Goal: Task Accomplishment & Management: Use online tool/utility

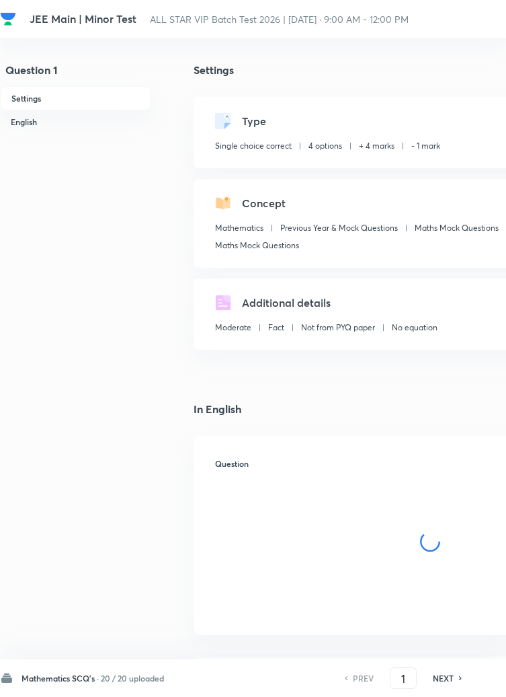
checkbox input "true"
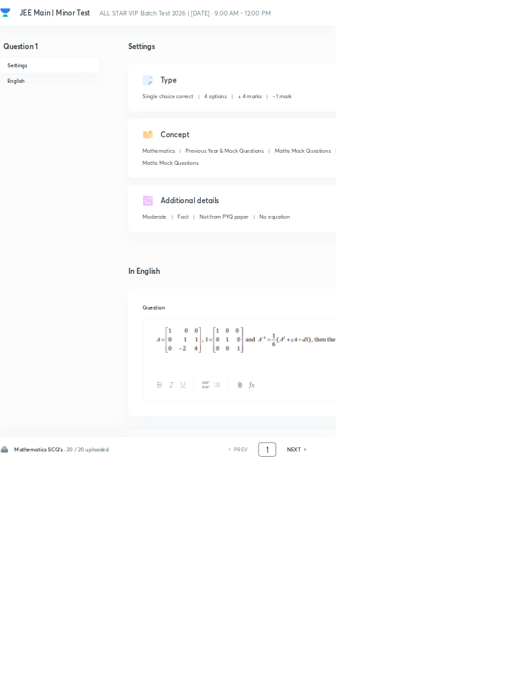
click at [404, 690] on input "1" at bounding box center [404, 678] width 26 height 24
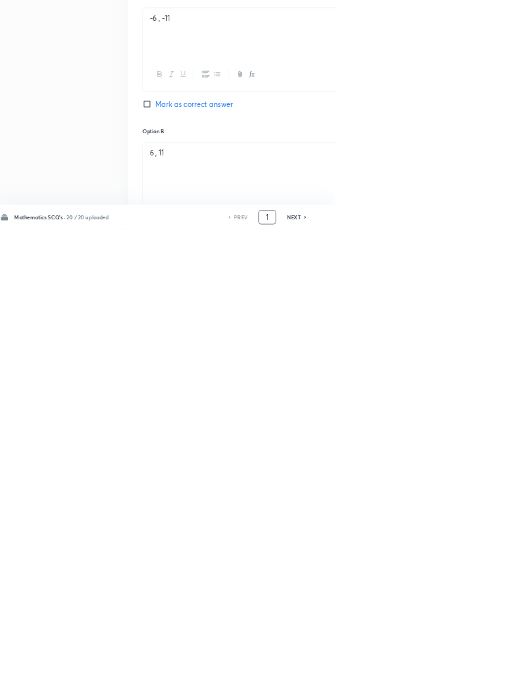
scroll to position [639, 0]
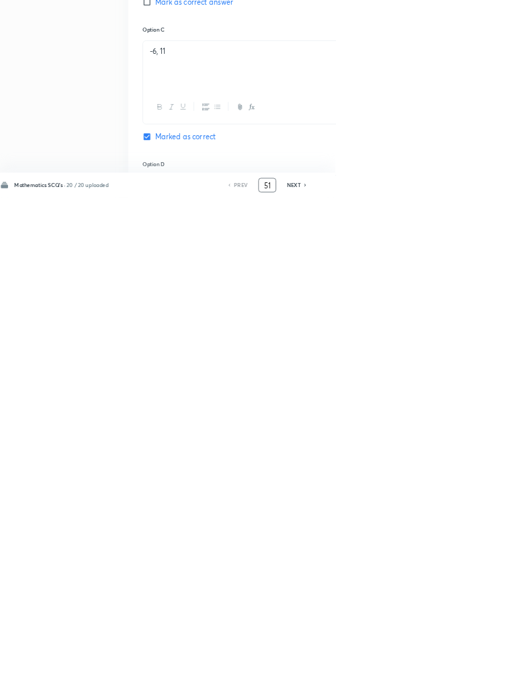
type input "51"
checkbox input "false"
checkbox input "true"
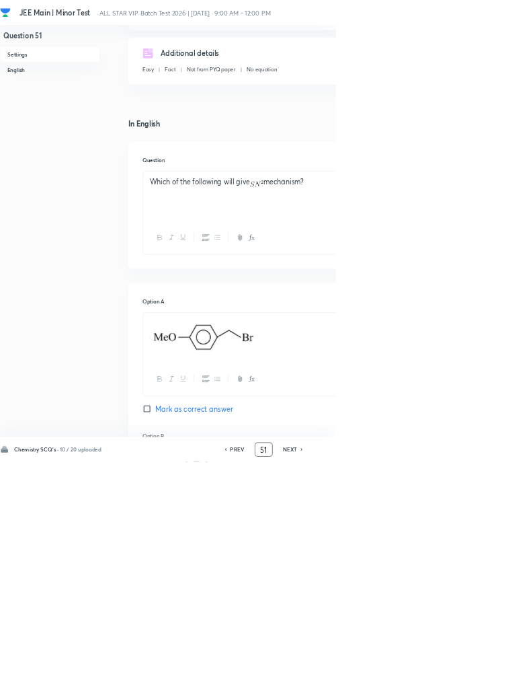
scroll to position [0, 0]
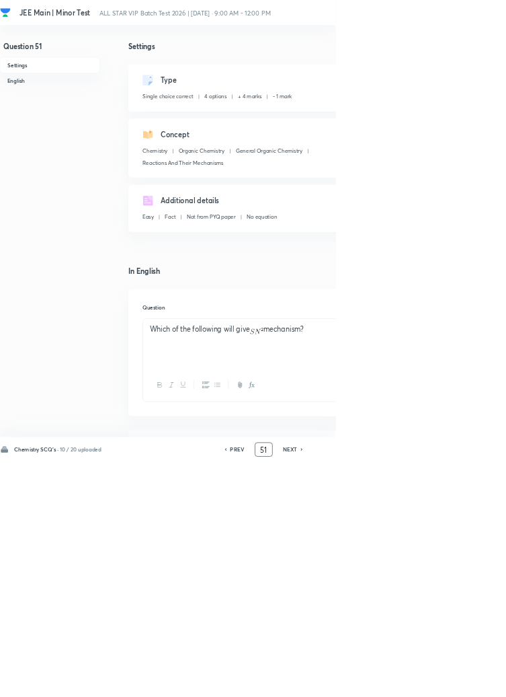
click at [383, 498] on img at bounding box center [387, 498] width 20 height 9
click at [386, 498] on img at bounding box center [387, 498] width 20 height 9
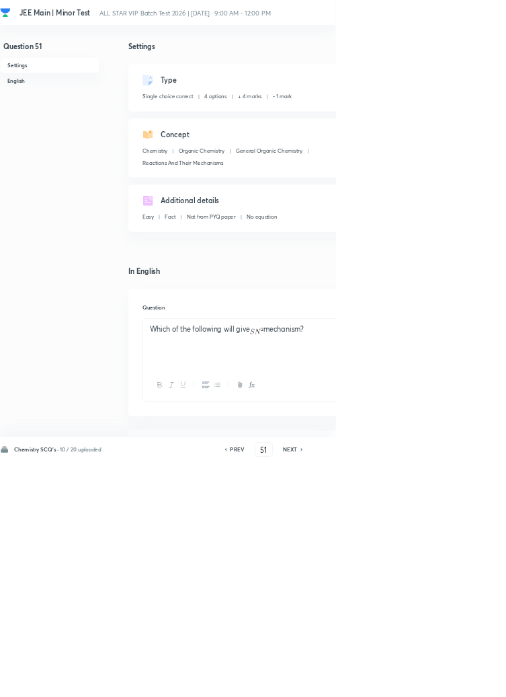
click at [376, 498] on p "Which of the following will give mechanism?" at bounding box center [430, 496] width 409 height 15
click at [385, 502] on img at bounding box center [387, 498] width 20 height 9
click at [384, 497] on img at bounding box center [387, 498] width 20 height 9
click at [387, 504] on p "Which of the following will give mechanism?" at bounding box center [430, 496] width 409 height 15
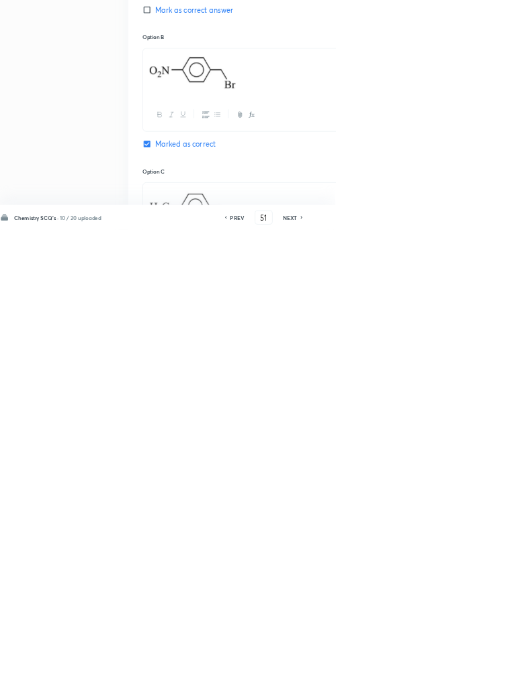
scroll to position [770, 0]
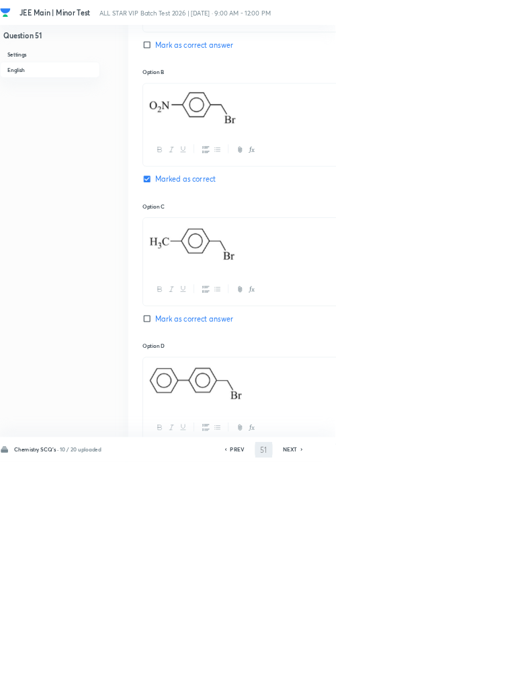
type input "52"
checkbox input "true"
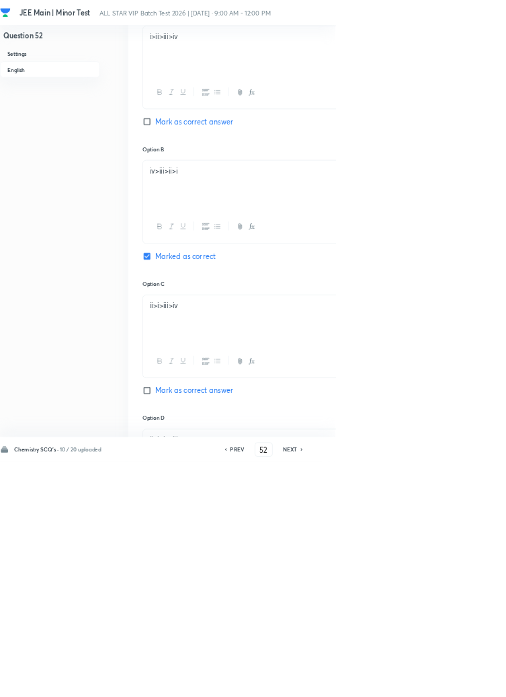
scroll to position [753, 0]
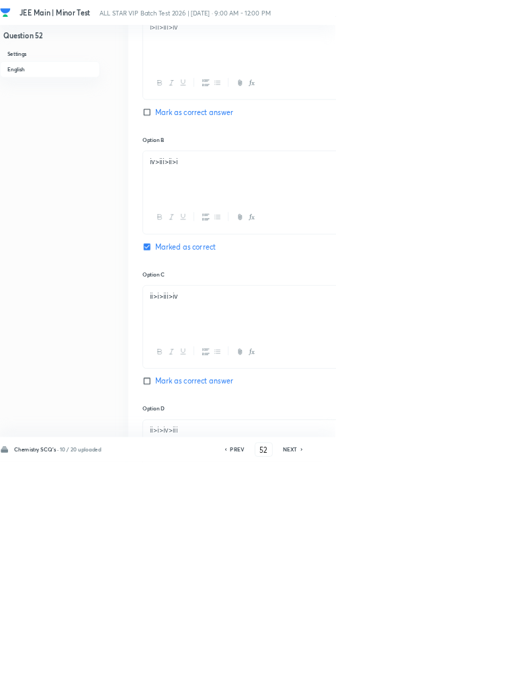
click at [358, 684] on h6 "PREV" at bounding box center [358, 678] width 21 height 12
type input "51"
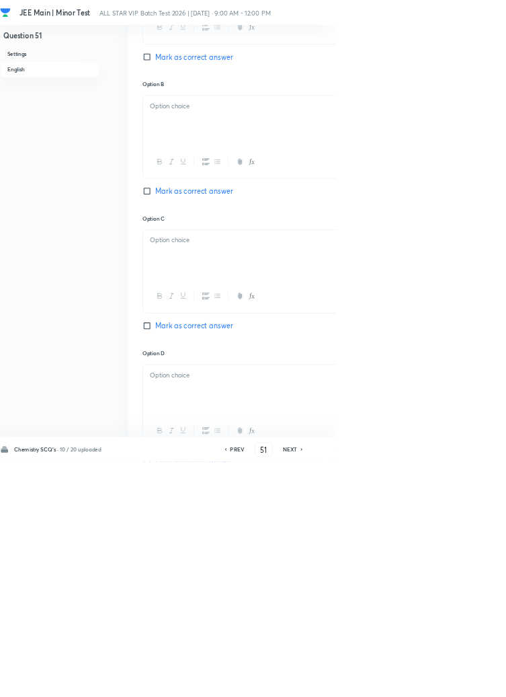
checkbox input "true"
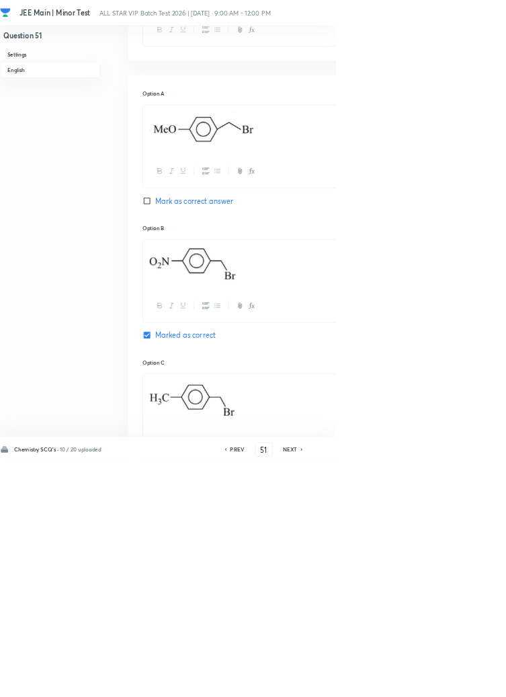
scroll to position [549, 0]
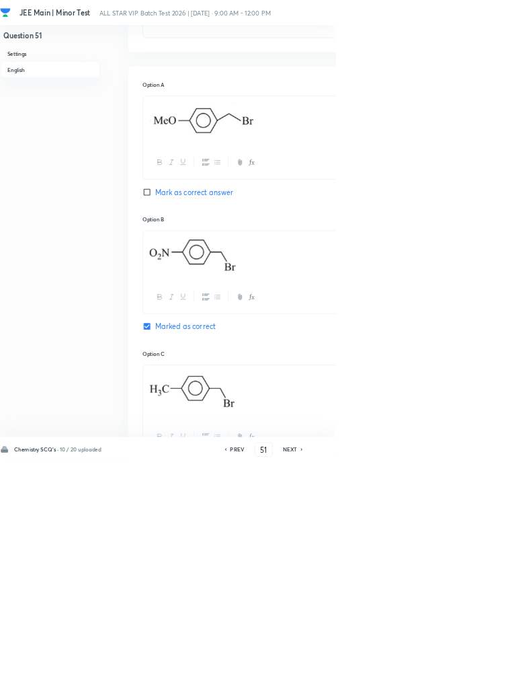
click at [441, 684] on h6 "NEXT" at bounding box center [438, 678] width 21 height 12
type input "52"
checkbox input "true"
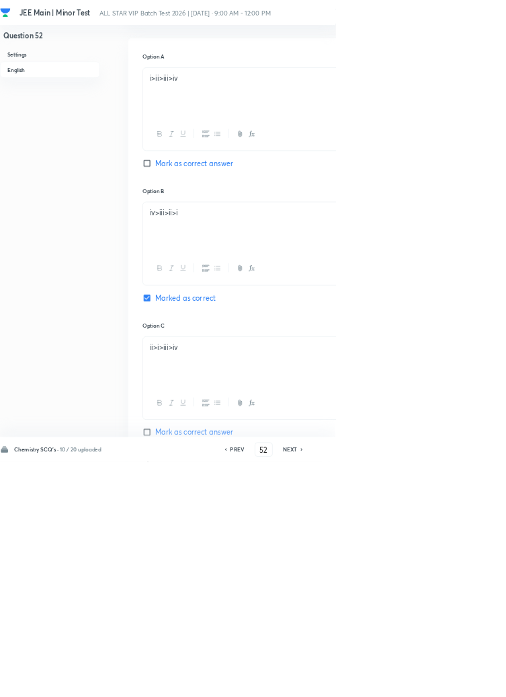
scroll to position [743, 0]
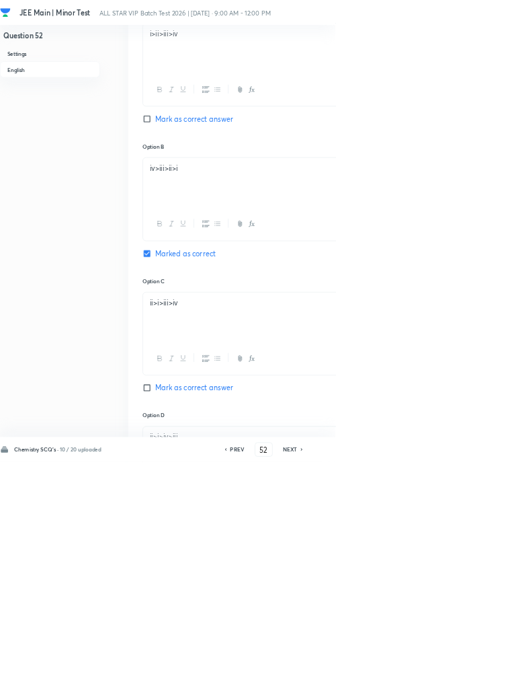
click at [442, 684] on h6 "NEXT" at bounding box center [438, 678] width 21 height 12
type input "53"
checkbox input "false"
checkbox input "true"
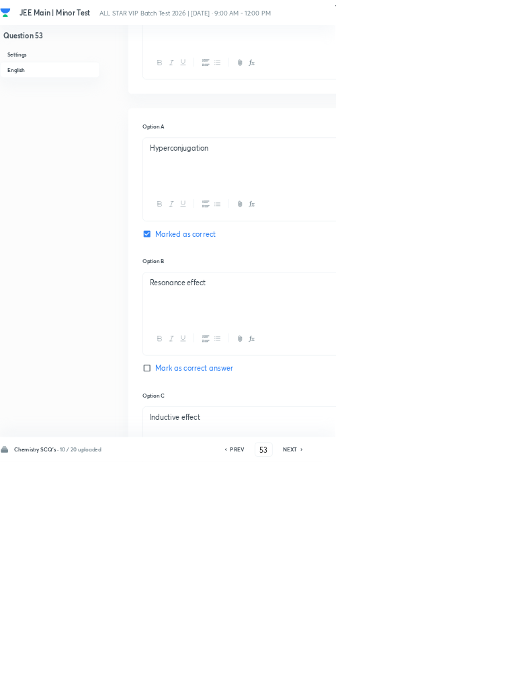
scroll to position [660, 0]
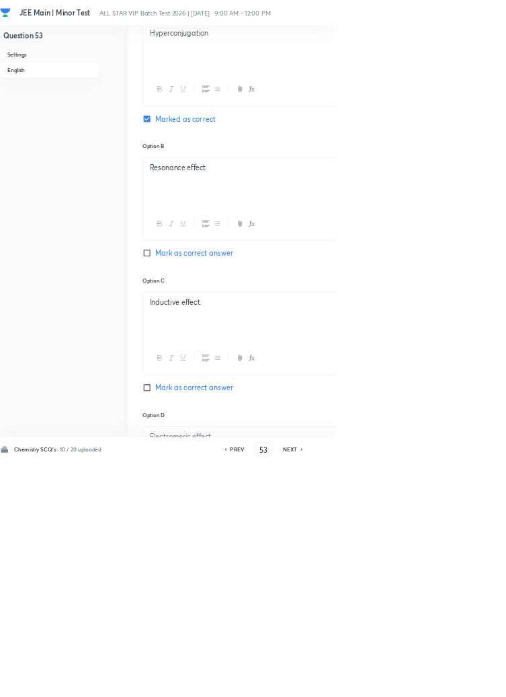
click at [455, 681] on icon at bounding box center [456, 677] width 4 height 7
type input "54"
checkbox input "false"
checkbox input "true"
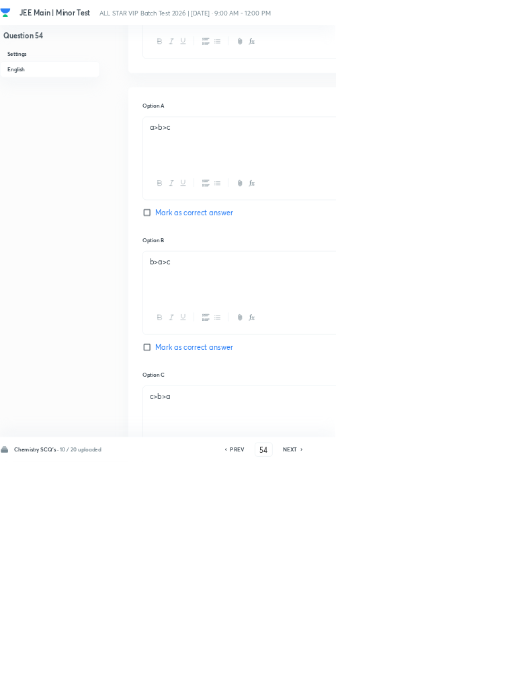
scroll to position [719, 0]
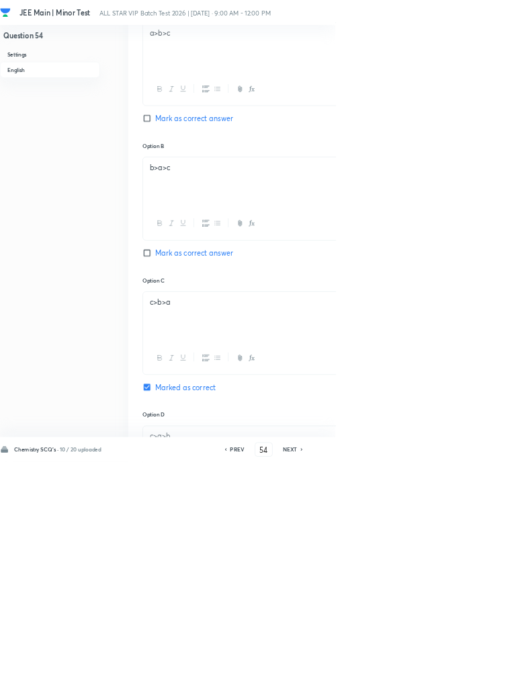
click at [456, 681] on icon at bounding box center [456, 677] width 4 height 7
type input "55"
checkbox input "false"
checkbox input "true"
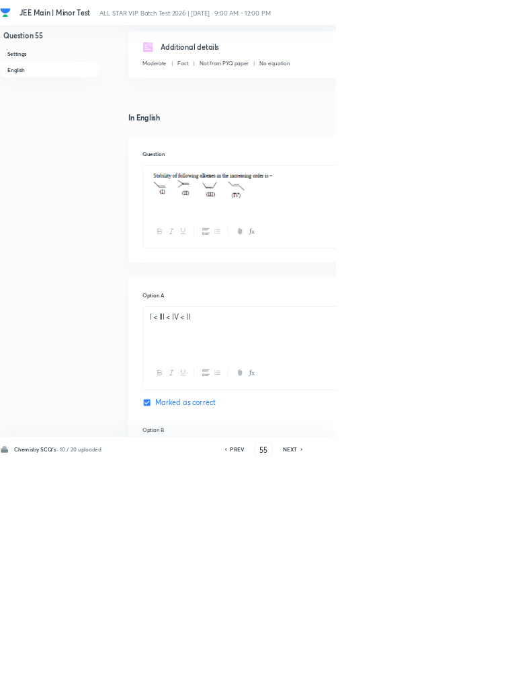
scroll to position [644, 0]
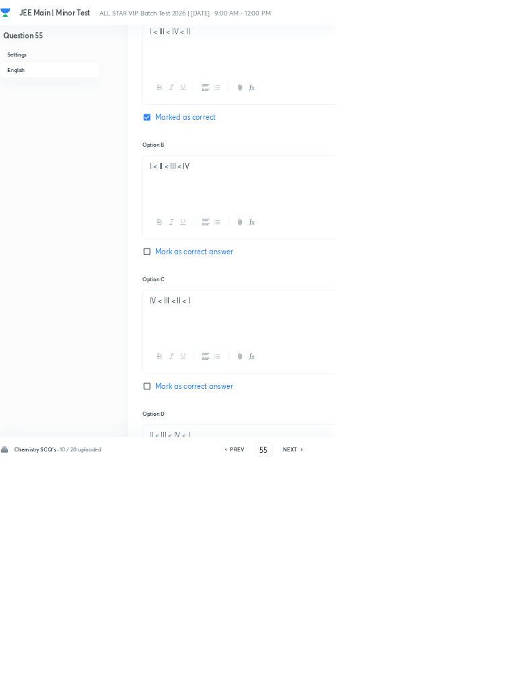
click at [456, 681] on icon at bounding box center [456, 677] width 4 height 7
type input "56"
checkbox input "false"
checkbox input "true"
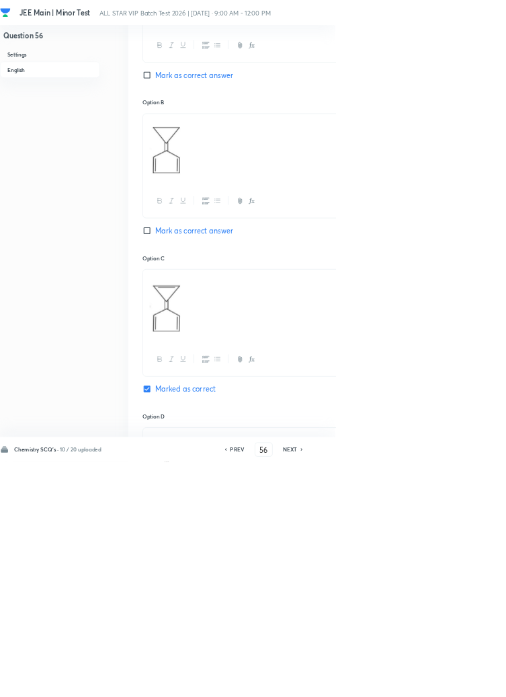
scroll to position [743, 0]
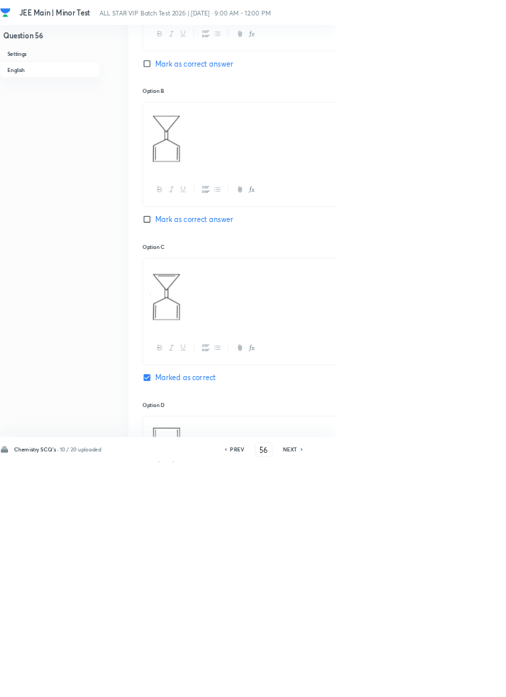
click at [444, 684] on h6 "NEXT" at bounding box center [438, 678] width 21 height 12
type input "57"
checkbox input "false"
checkbox input "true"
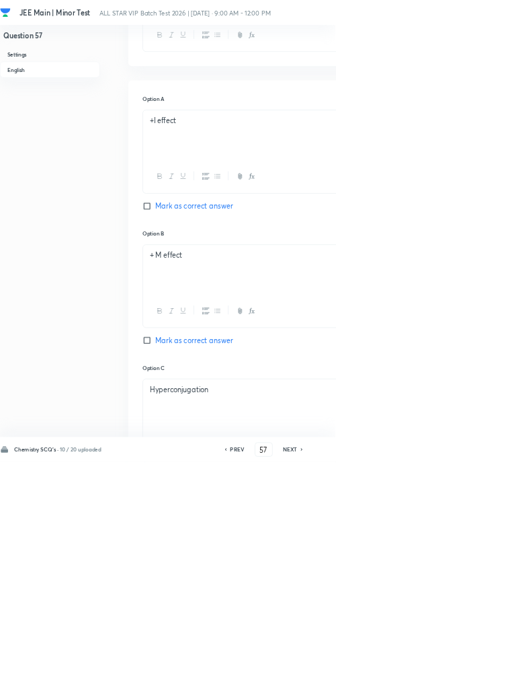
scroll to position [641, 0]
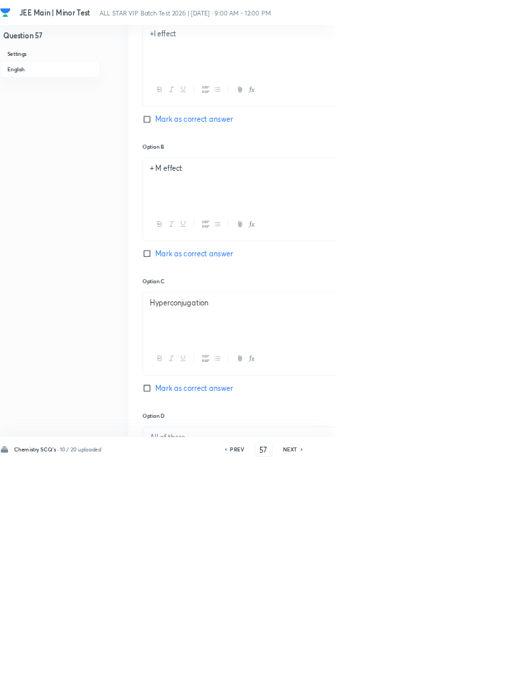
click at [442, 684] on h6 "NEXT" at bounding box center [438, 678] width 21 height 12
type input "58"
checkbox input "true"
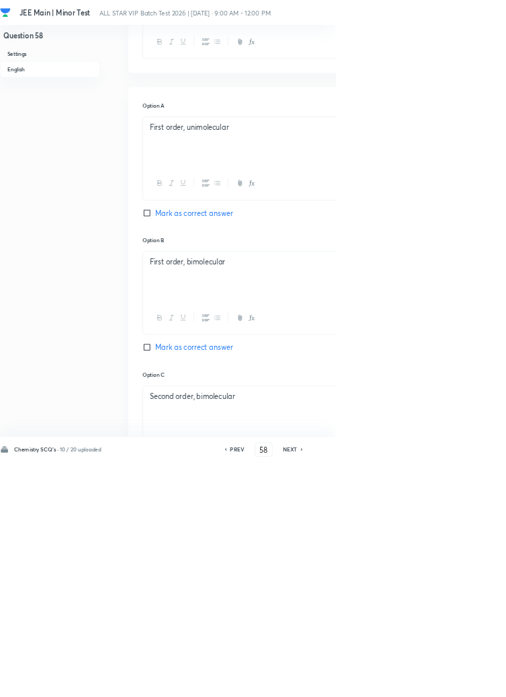
scroll to position [707, 0]
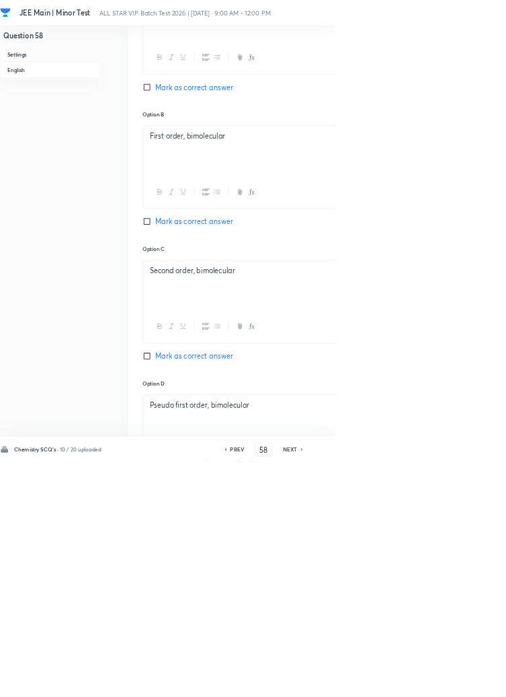
click at [441, 684] on h6 "NEXT" at bounding box center [438, 678] width 21 height 12
type input "59"
checkbox input "true"
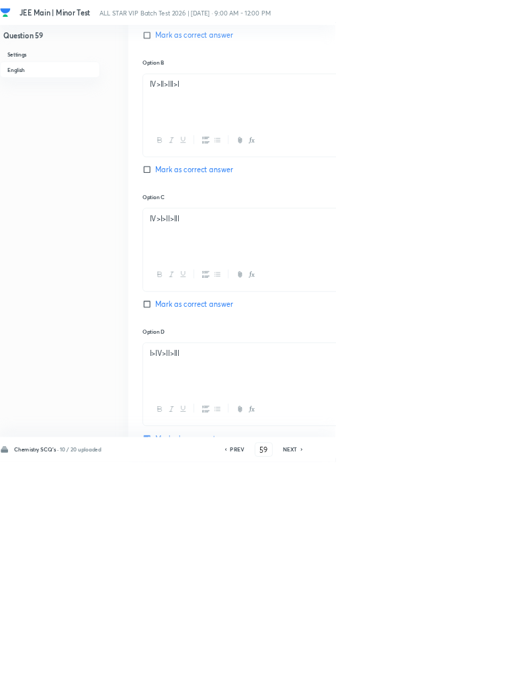
scroll to position [919, 0]
click at [440, 684] on h6 "NEXT" at bounding box center [438, 678] width 21 height 12
type input "60"
checkbox input "false"
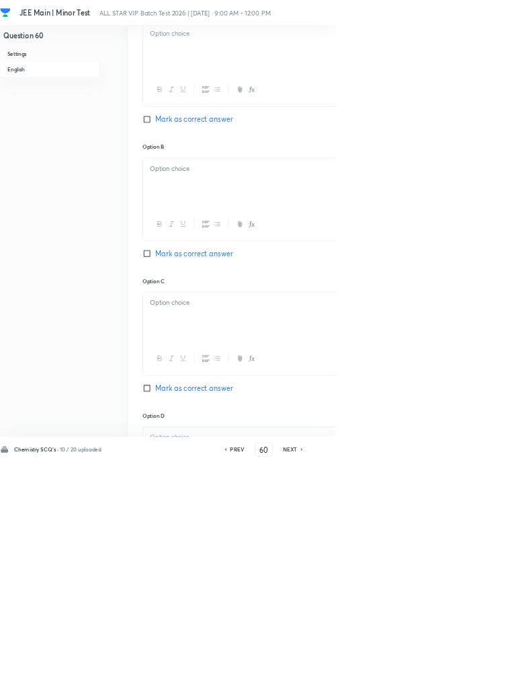
checkbox input "true"
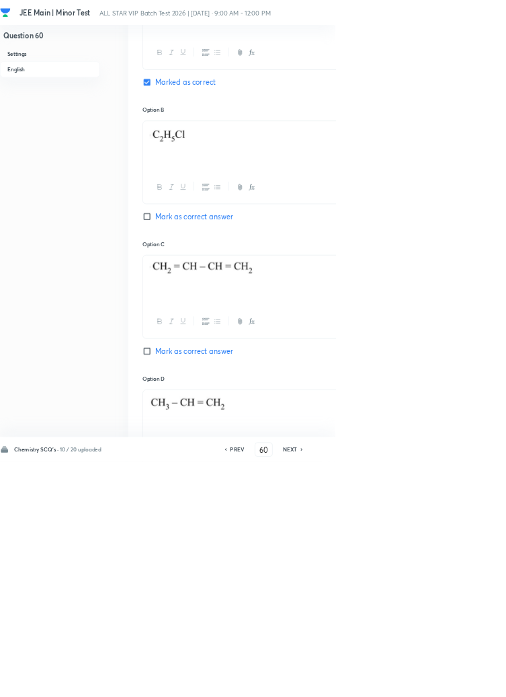
scroll to position [803, 0]
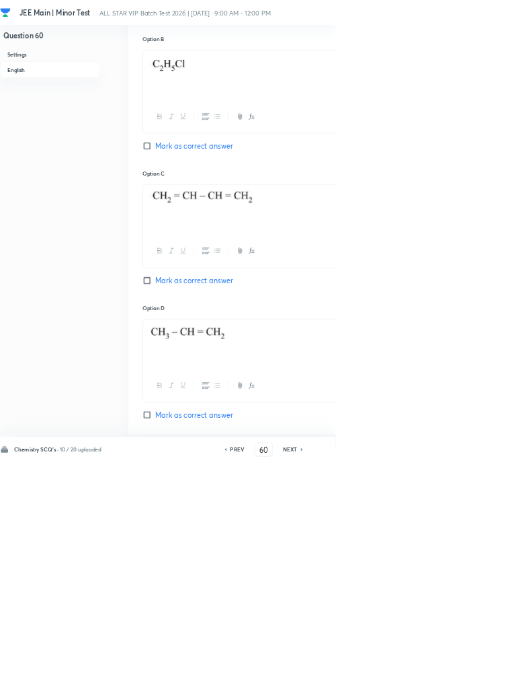
click at [436, 696] on div "Chemistry SCQ's · 10 / 20 uploaded PREV 60 ​ NEXT Remove Save" at bounding box center [382, 678] width 764 height 38
click at [444, 684] on h6 "NEXT" at bounding box center [438, 678] width 21 height 12
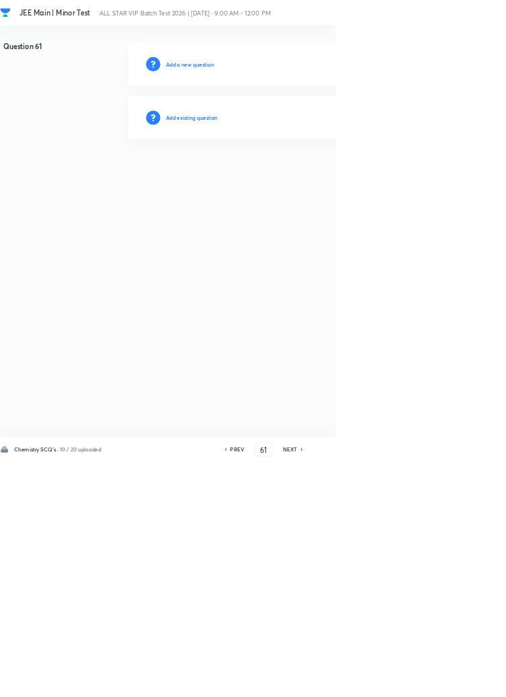
scroll to position [0, 0]
click at [443, 684] on h6 "NEXT" at bounding box center [438, 678] width 21 height 12
click at [455, 681] on icon at bounding box center [456, 677] width 4 height 7
click at [456, 681] on icon at bounding box center [456, 677] width 4 height 7
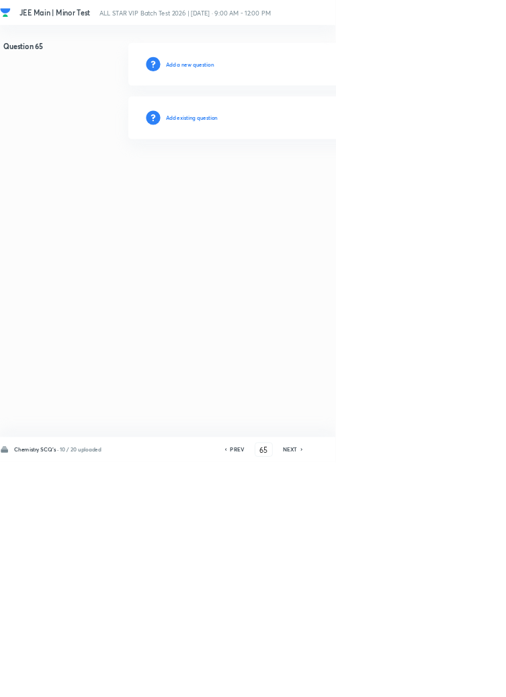
click at [456, 681] on icon at bounding box center [456, 677] width 4 height 7
click at [455, 681] on icon at bounding box center [456, 677] width 4 height 7
click at [456, 681] on icon at bounding box center [456, 677] width 4 height 7
click at [456, 680] on icon at bounding box center [455, 678] width 3 height 4
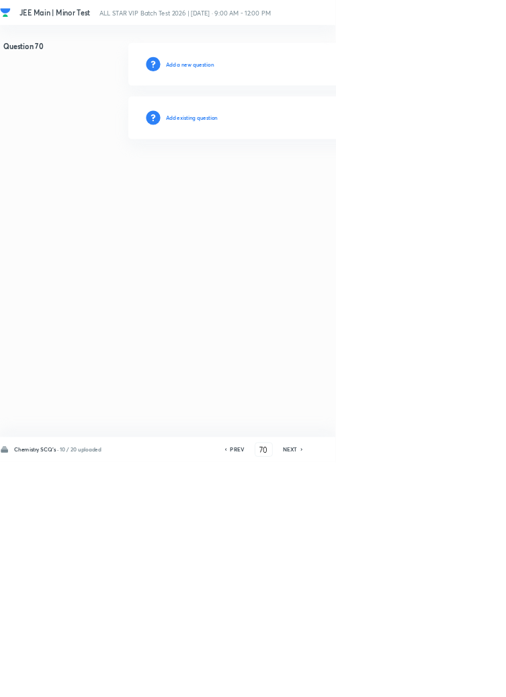
click at [456, 681] on icon at bounding box center [456, 677] width 4 height 7
type input "71"
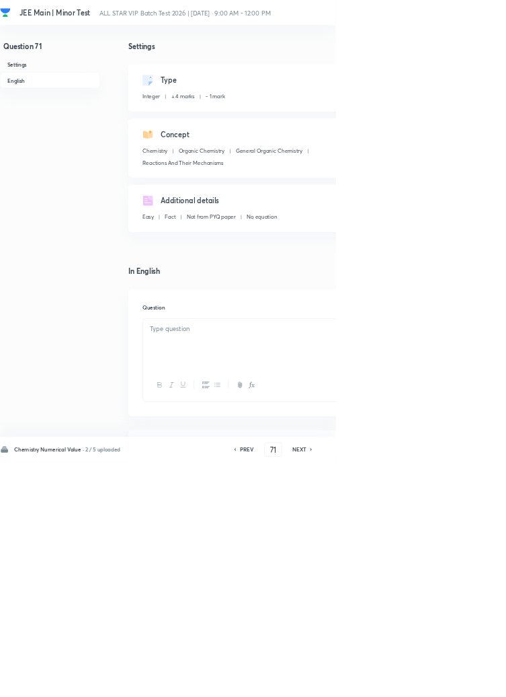
type input "2"
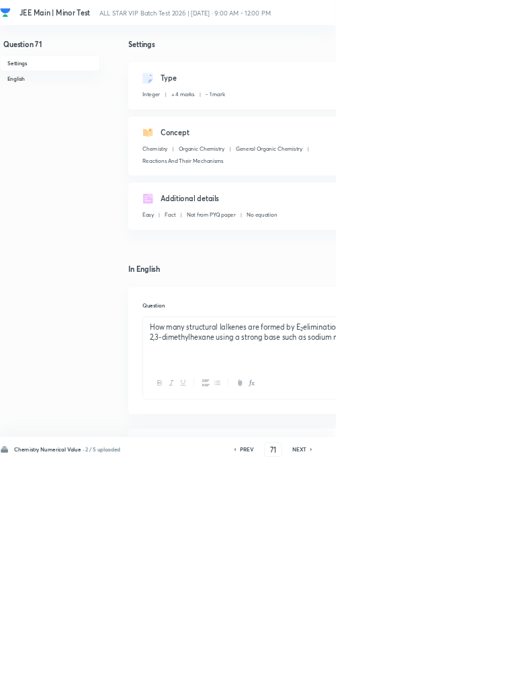
scroll to position [18, 0]
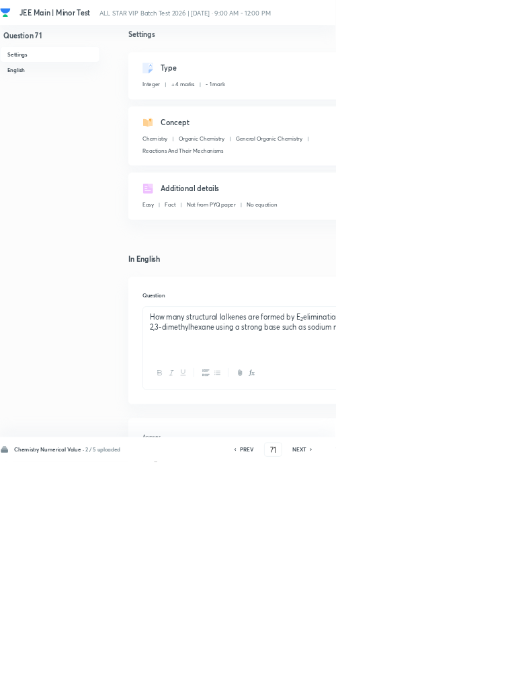
click at [471, 680] on icon at bounding box center [469, 678] width 3 height 4
type input "72"
type input "4"
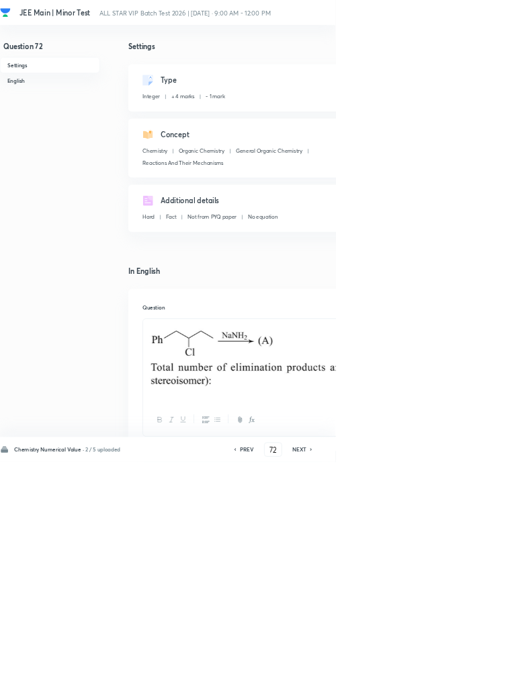
scroll to position [32, 0]
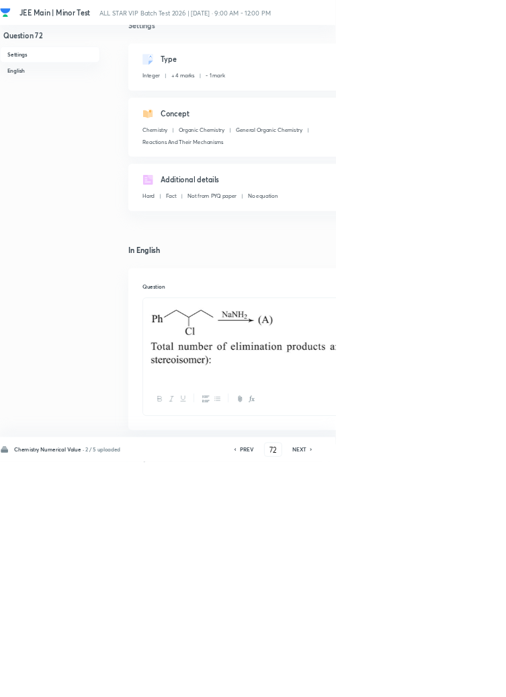
click at [470, 681] on icon at bounding box center [470, 677] width 4 height 7
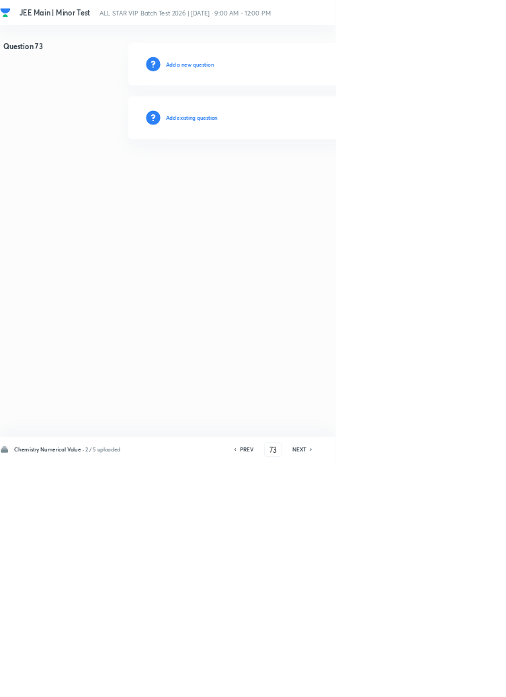
scroll to position [0, 0]
click at [471, 680] on icon at bounding box center [469, 678] width 3 height 4
click at [471, 681] on icon at bounding box center [470, 677] width 4 height 7
click at [460, 684] on h6 "NEXT" at bounding box center [452, 678] width 21 height 12
click at [418, 690] on input "75" at bounding box center [412, 678] width 26 height 24
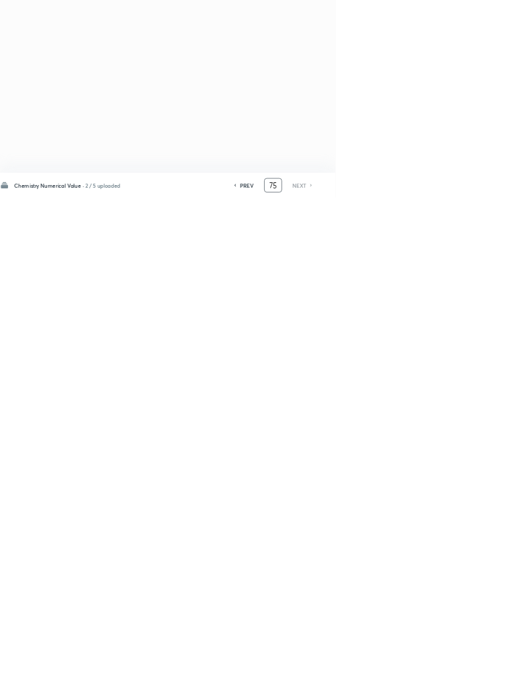
type input "7"
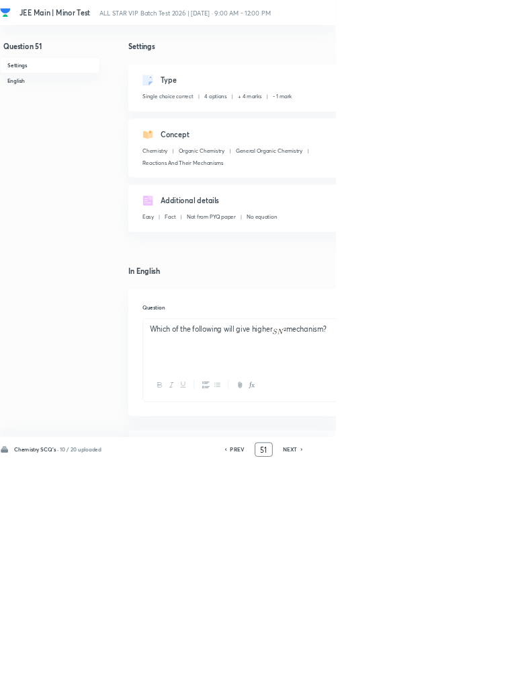
click at [456, 681] on icon at bounding box center [456, 677] width 4 height 7
type input "52"
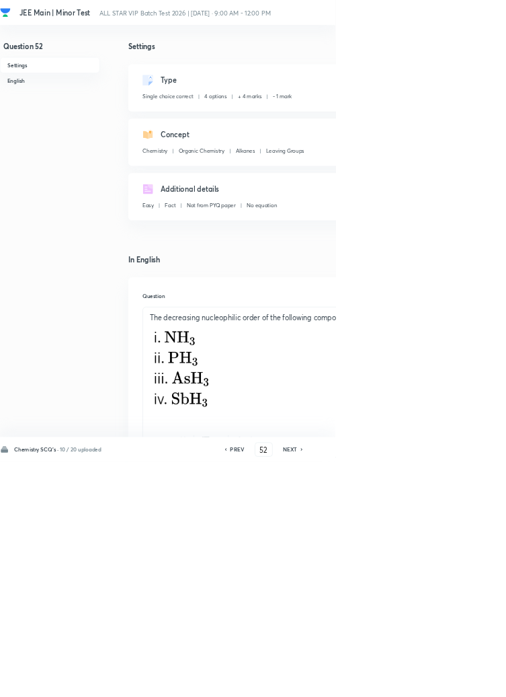
checkbox input "true"
click at [456, 681] on icon at bounding box center [456, 677] width 4 height 7
type input "53"
checkbox input "false"
checkbox input "true"
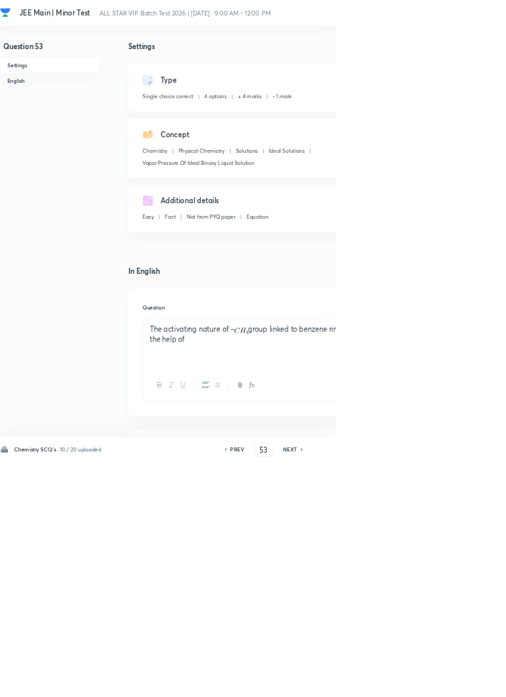
click at [354, 684] on h6 "PREV" at bounding box center [358, 678] width 21 height 12
type input "52"
checkbox input "false"
checkbox input "true"
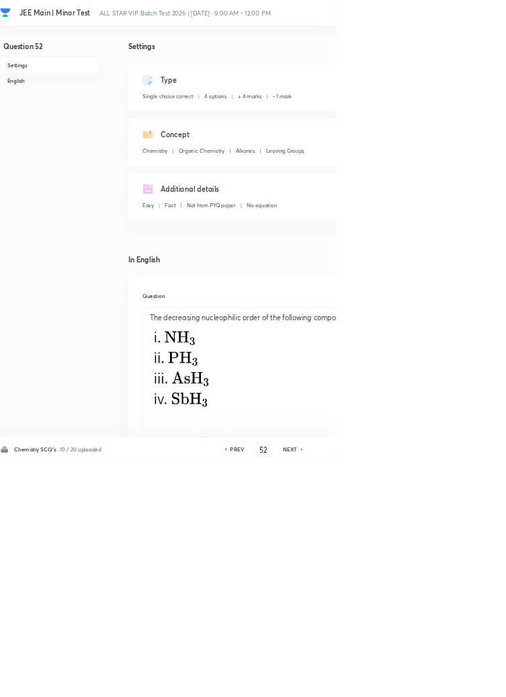
click at [360, 684] on h6 "PREV" at bounding box center [358, 678] width 21 height 12
type input "51"
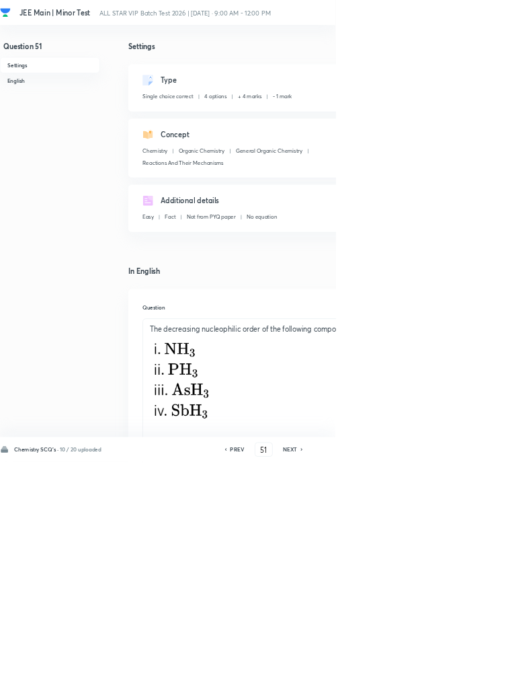
checkbox input "true"
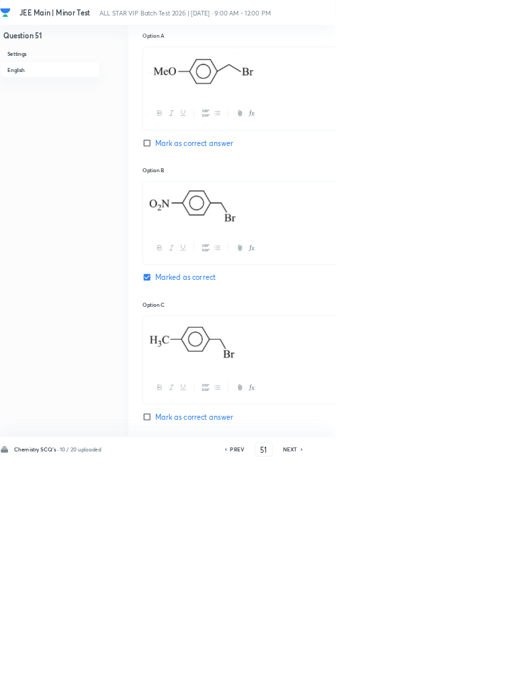
scroll to position [673, 0]
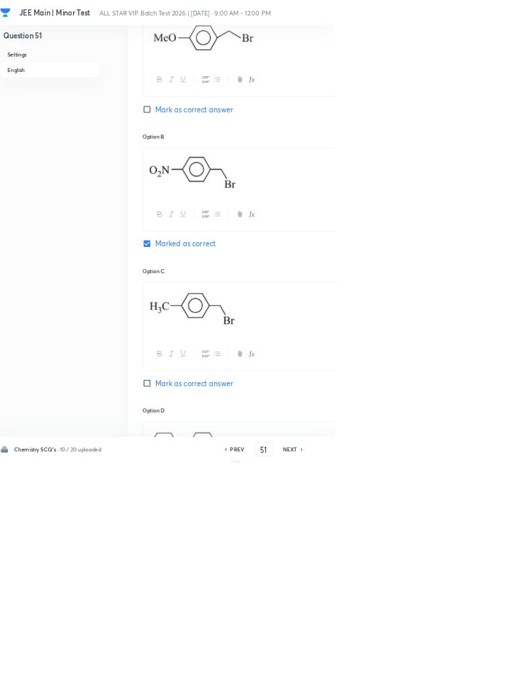
click at [456, 681] on icon at bounding box center [456, 677] width 4 height 7
type input "52"
checkbox input "true"
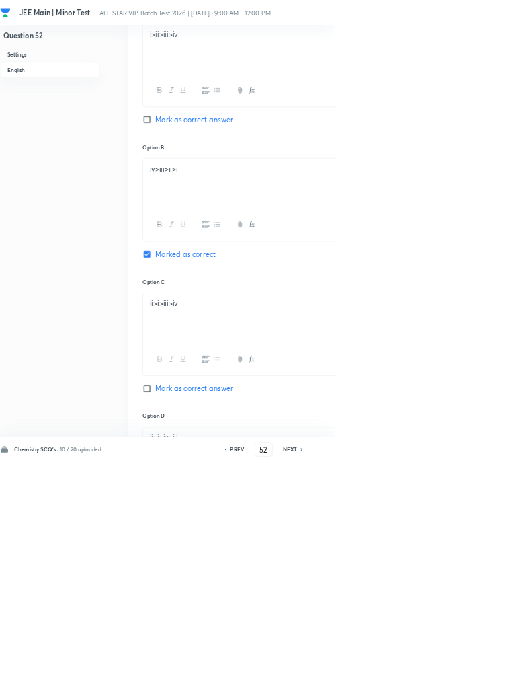
scroll to position [743, 0]
